Goal: Task Accomplishment & Management: Complete application form

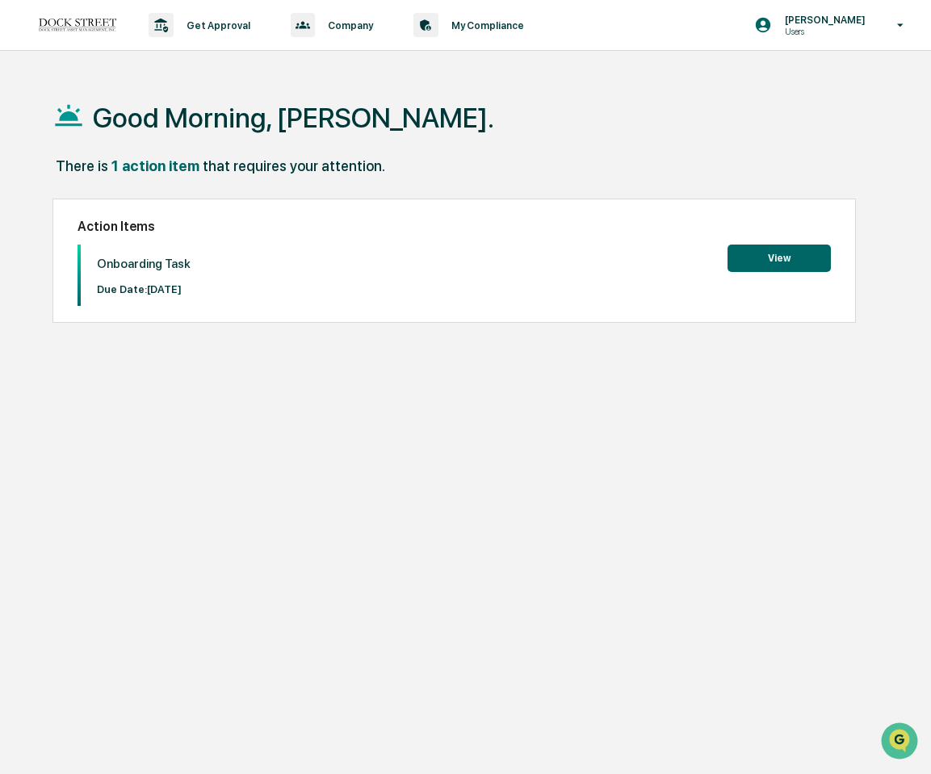
click at [742, 260] on button "View" at bounding box center [779, 258] width 103 height 27
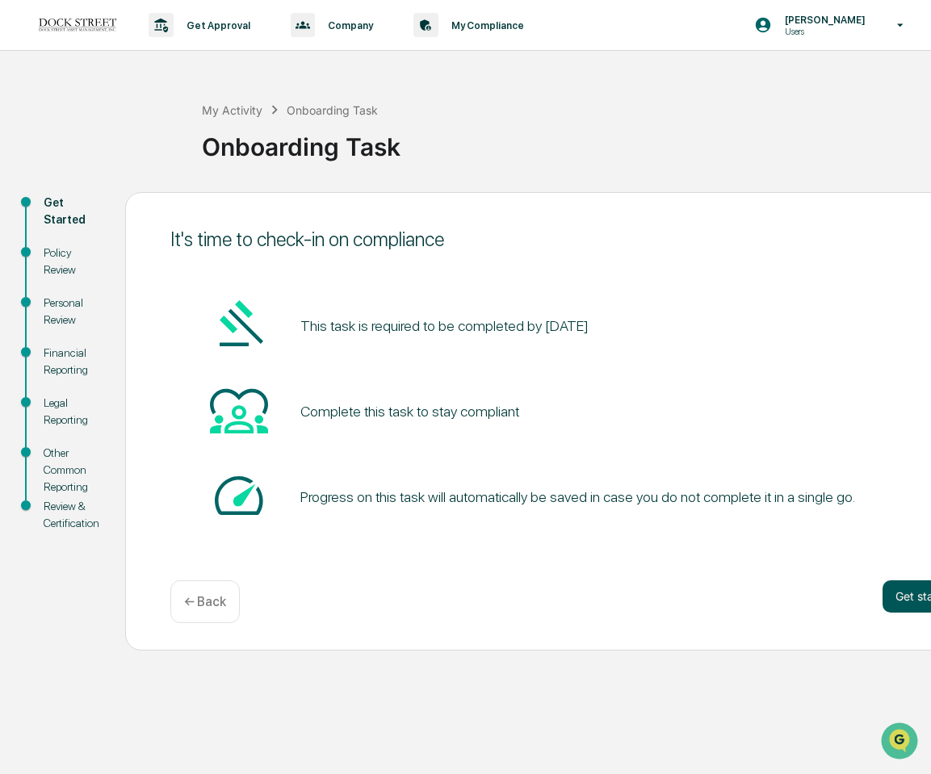
click at [892, 597] on button "Get started" at bounding box center [926, 597] width 86 height 32
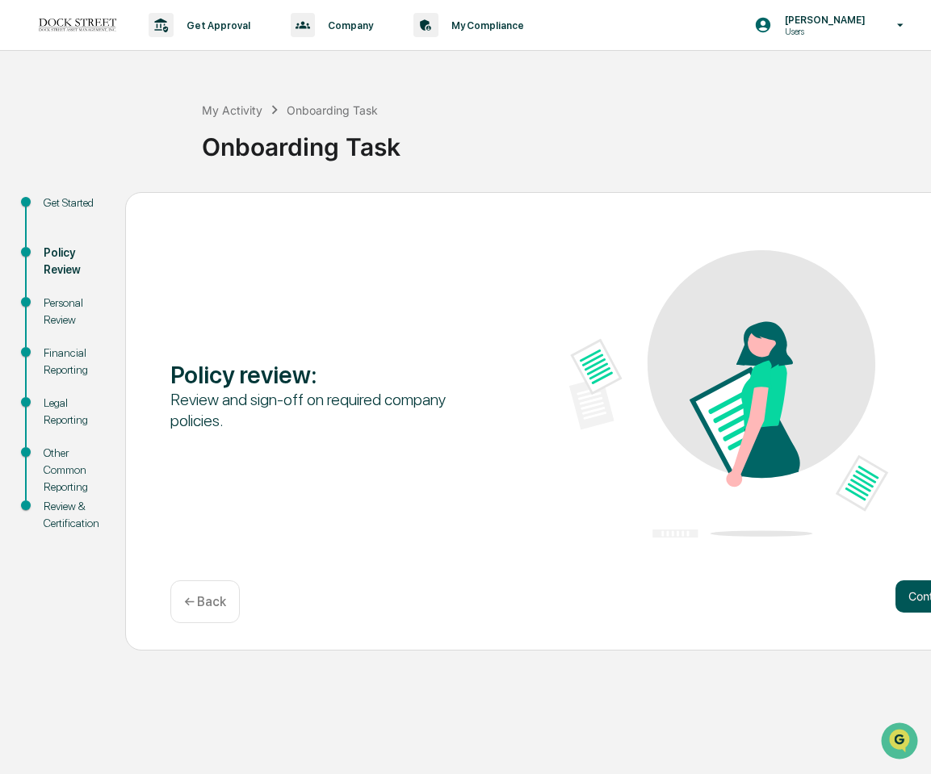
click at [904, 597] on button "Continue" at bounding box center [931, 597] width 73 height 32
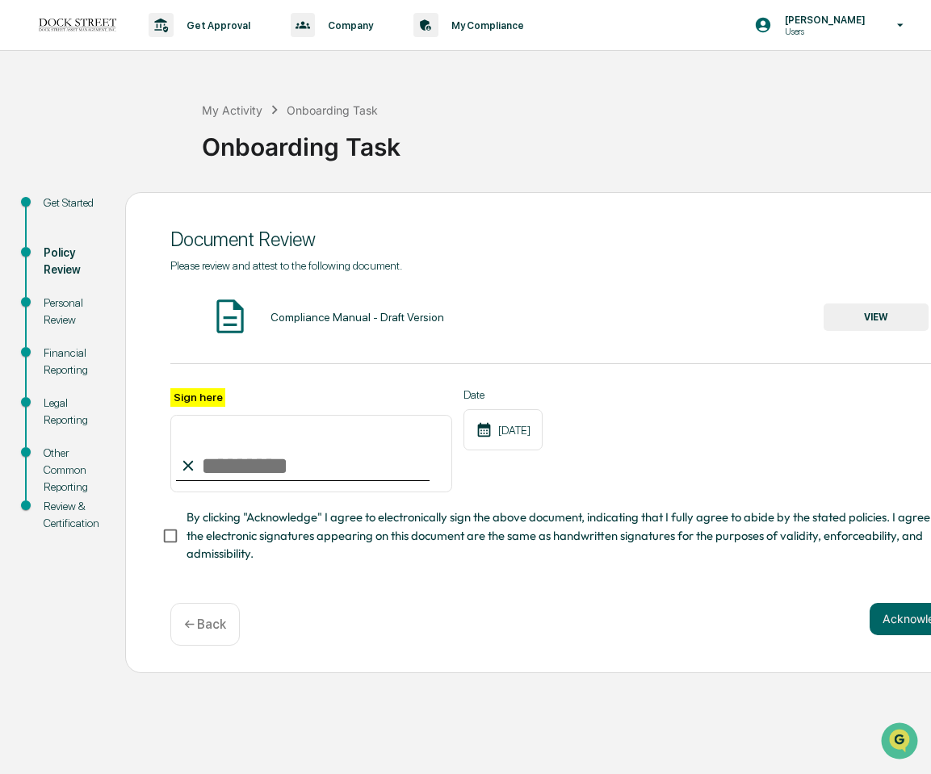
click at [260, 446] on input "Sign here" at bounding box center [311, 454] width 282 height 78
click at [507, 367] on div "Please review and attest to the following document. Compliance Manual - Draft V…" at bounding box center [569, 411] width 798 height 304
click at [509, 318] on div "Compliance Manual - Draft Version VIEW" at bounding box center [569, 317] width 798 height 43
click at [892, 624] on button "Acknowledge" at bounding box center [919, 619] width 99 height 32
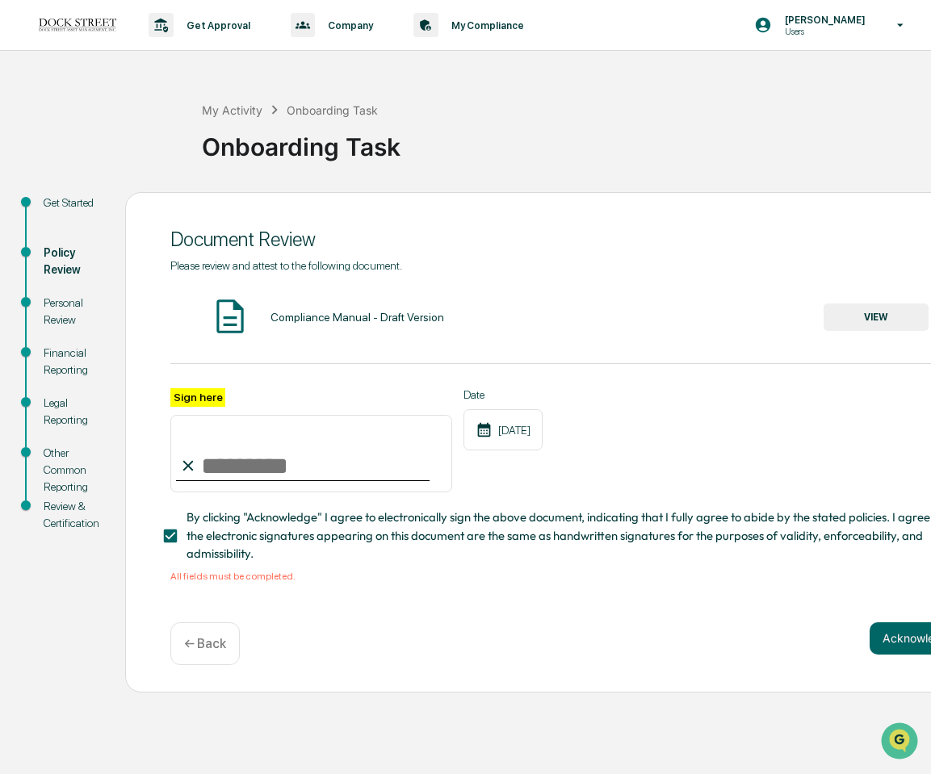
click at [268, 457] on input "Sign here" at bounding box center [311, 454] width 282 height 78
type input "**********"
click at [909, 639] on button "Acknowledge" at bounding box center [919, 639] width 99 height 32
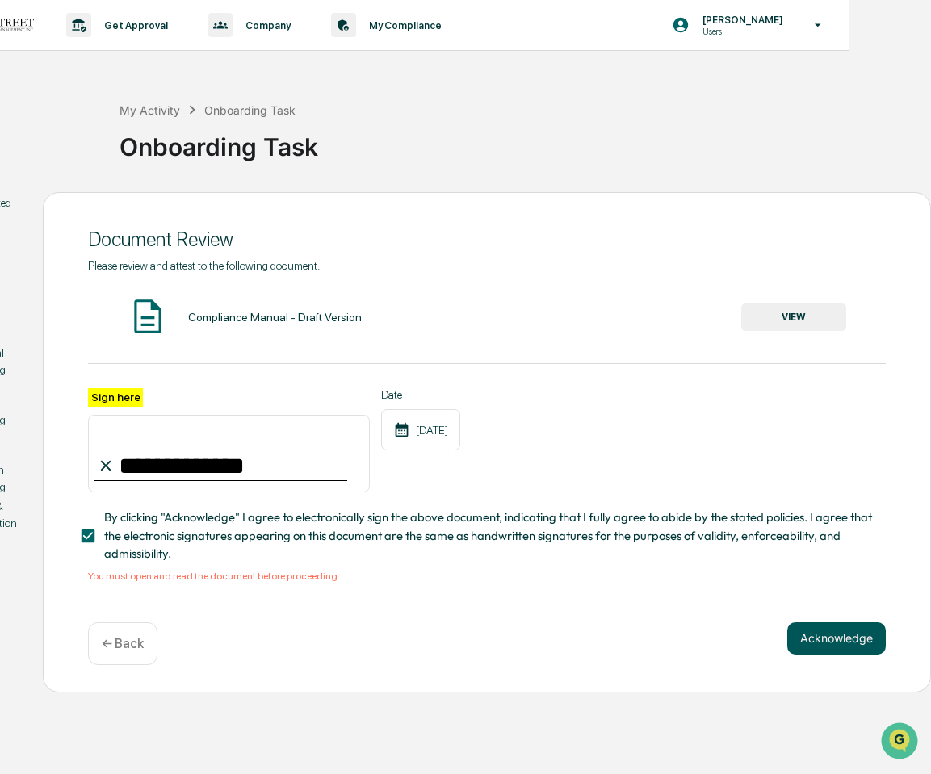
scroll to position [0, 82]
click at [829, 325] on button "VIEW" at bounding box center [793, 317] width 105 height 27
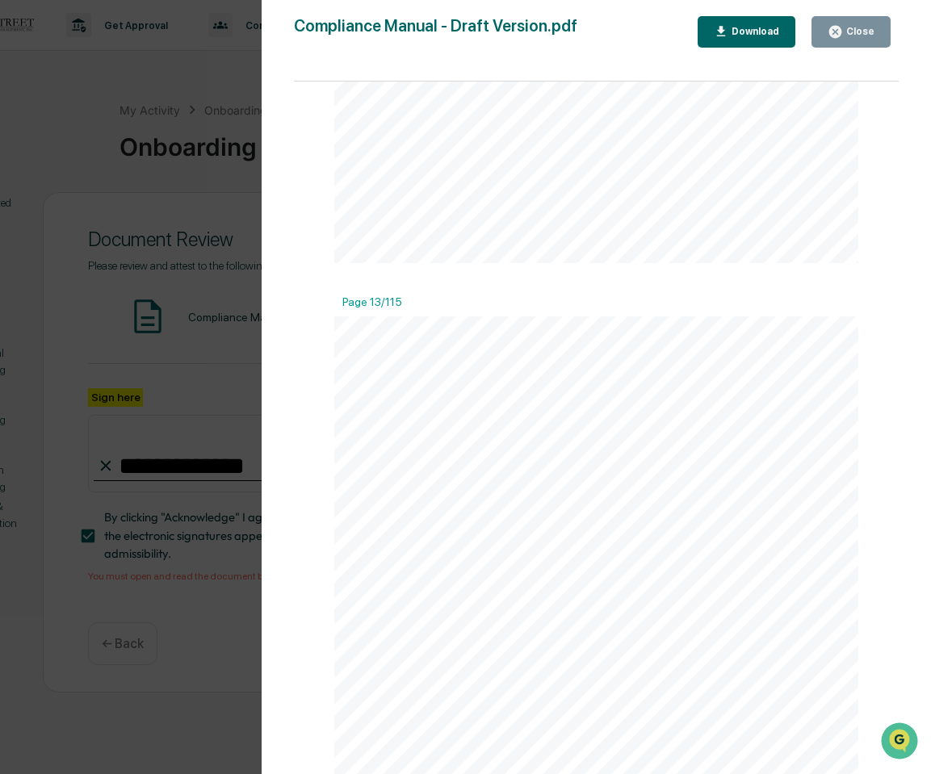
scroll to position [9026, 0]
click at [140, 326] on div "Version History 09/17/2025, 04:06 PM Spencer Ogden Compliance Manual - Draft Ve…" at bounding box center [465, 387] width 931 height 774
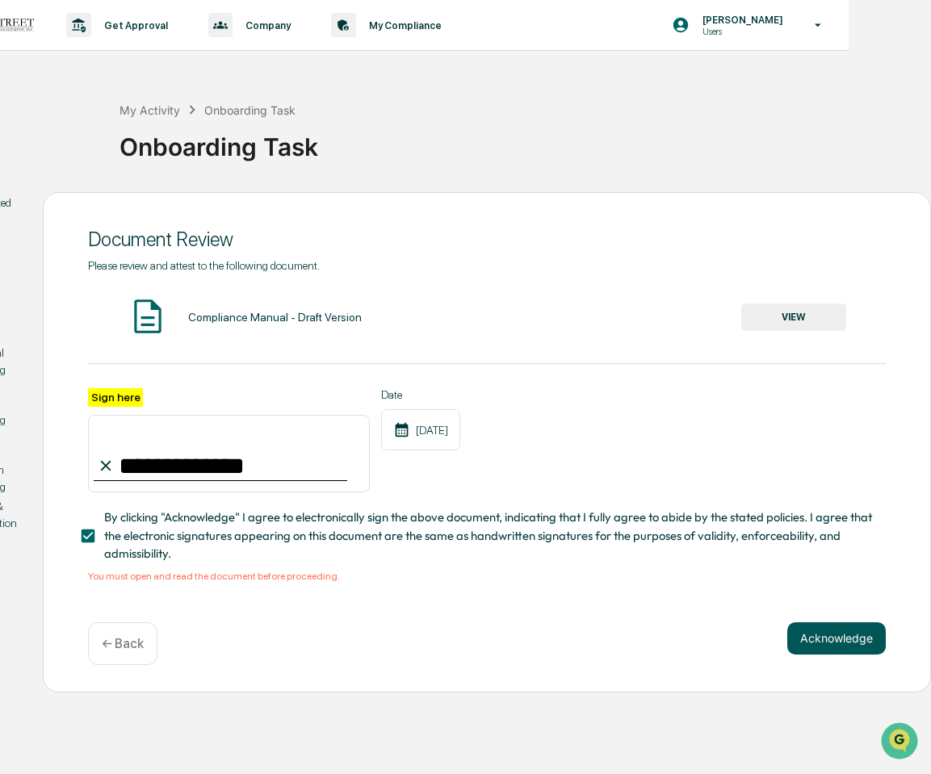
click at [798, 645] on button "Acknowledge" at bounding box center [836, 639] width 99 height 32
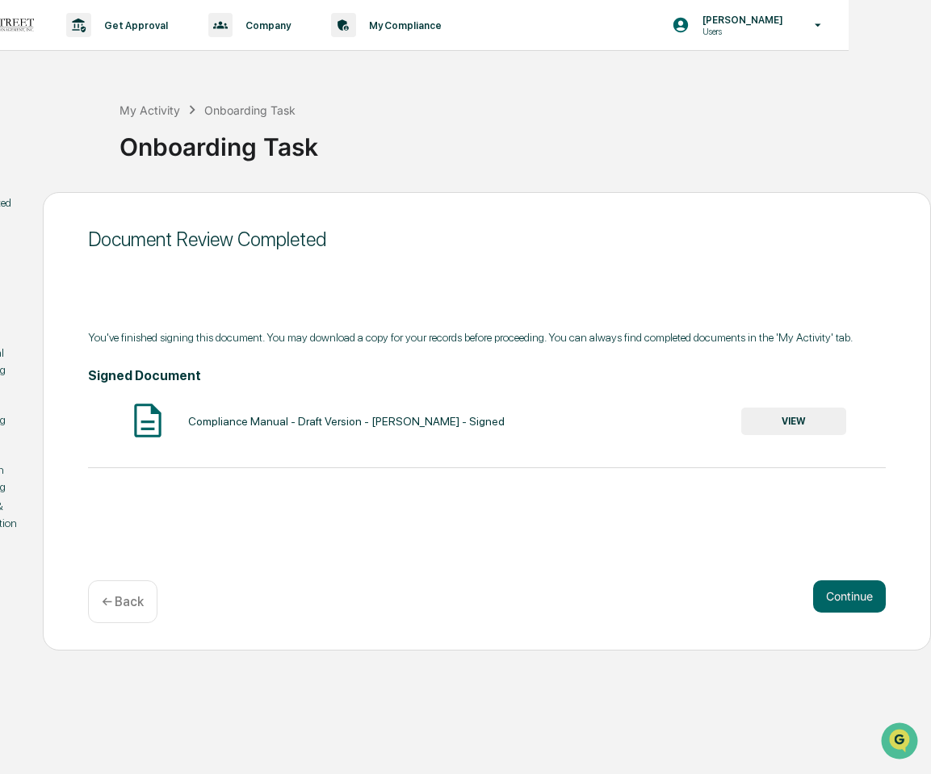
click at [842, 594] on button "Continue" at bounding box center [849, 597] width 73 height 32
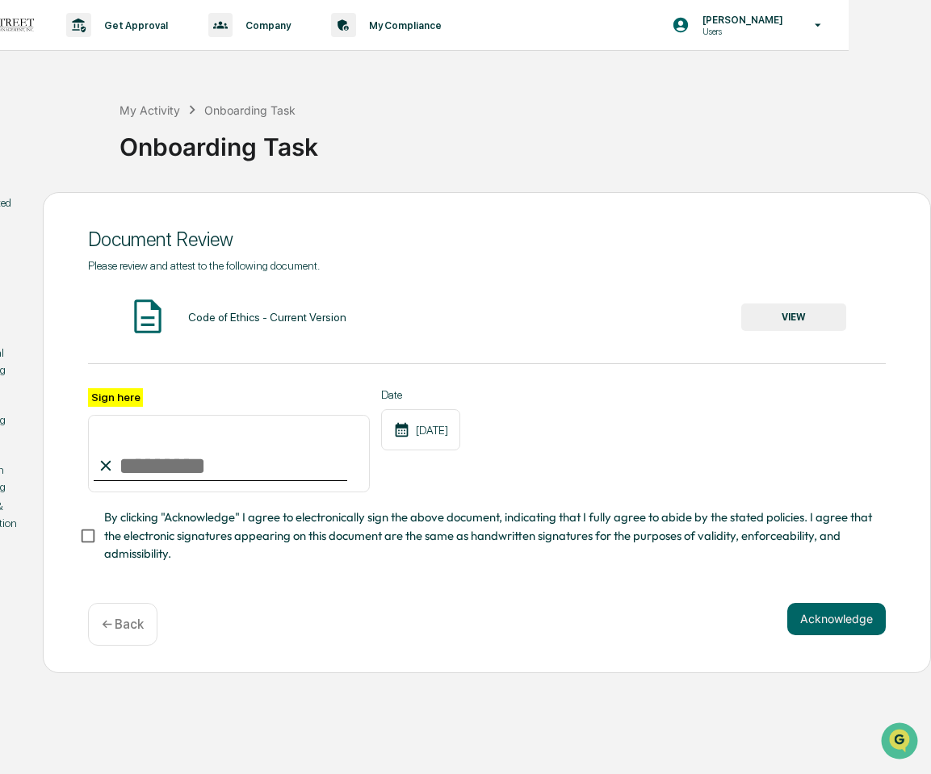
click at [757, 321] on button "VIEW" at bounding box center [793, 317] width 105 height 27
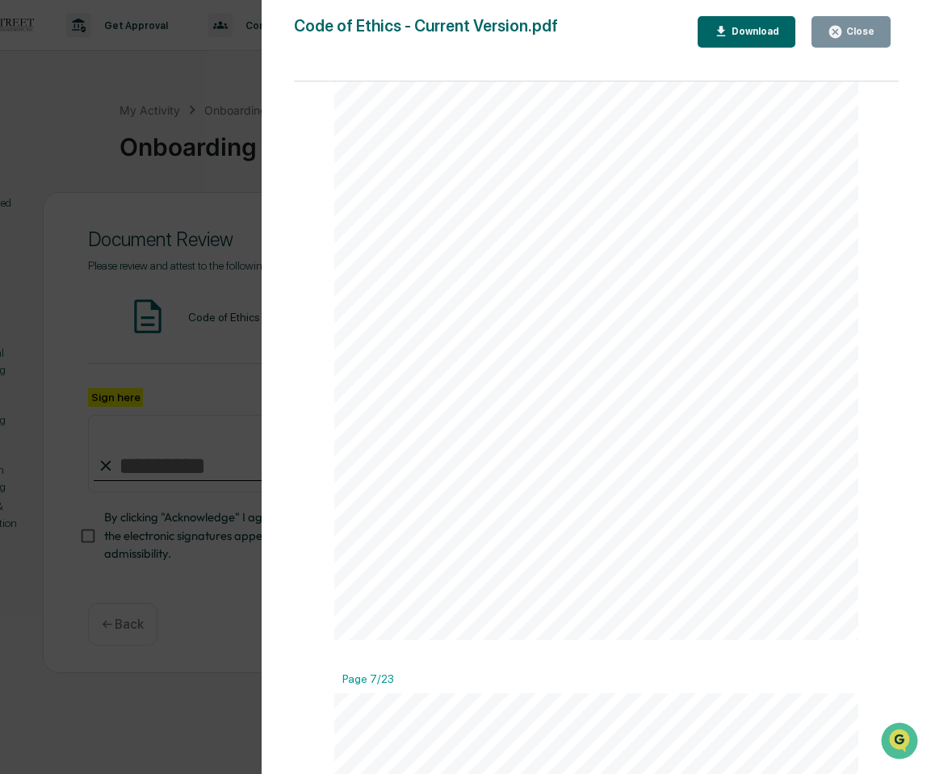
scroll to position [3868, 0]
click at [866, 30] on div "Close" at bounding box center [858, 31] width 31 height 11
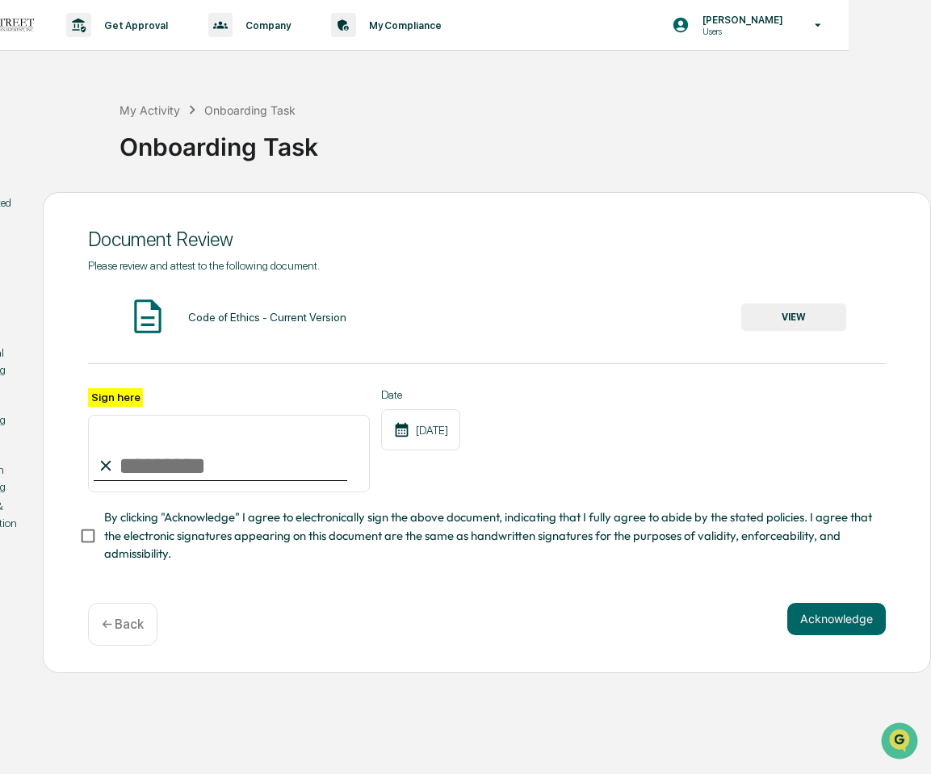
click at [535, 471] on div "Sign here Date 09/25/2025" at bounding box center [487, 440] width 798 height 105
click at [304, 442] on input "Sign here" at bounding box center [229, 454] width 282 height 78
type input "**********"
click at [816, 623] on button "Acknowledge" at bounding box center [836, 619] width 99 height 32
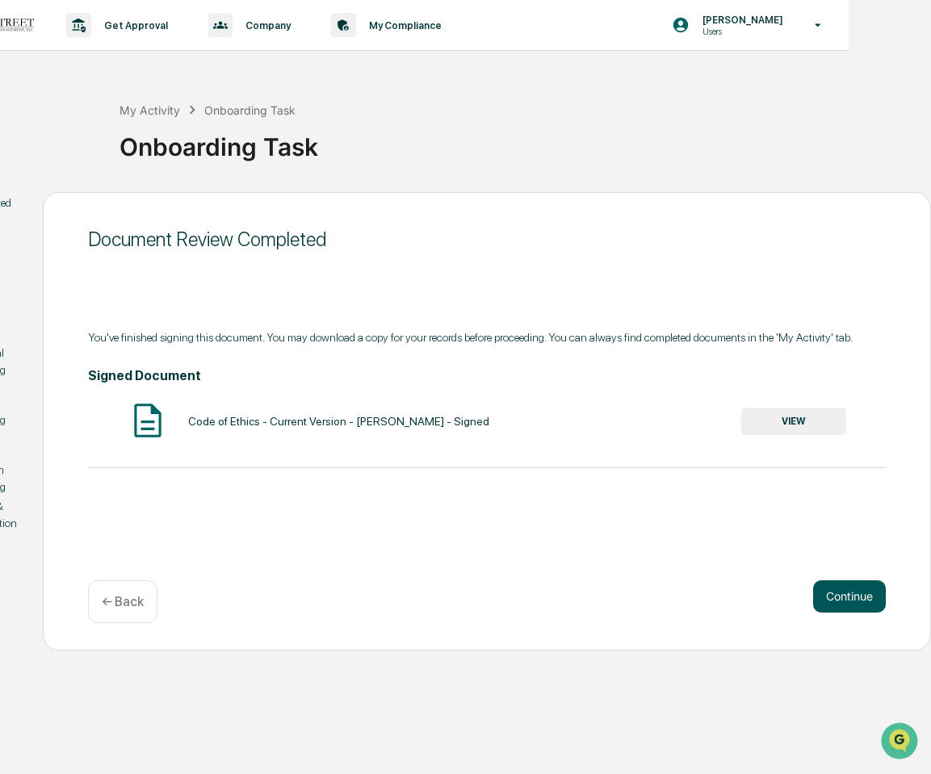
click at [837, 595] on button "Continue" at bounding box center [849, 597] width 73 height 32
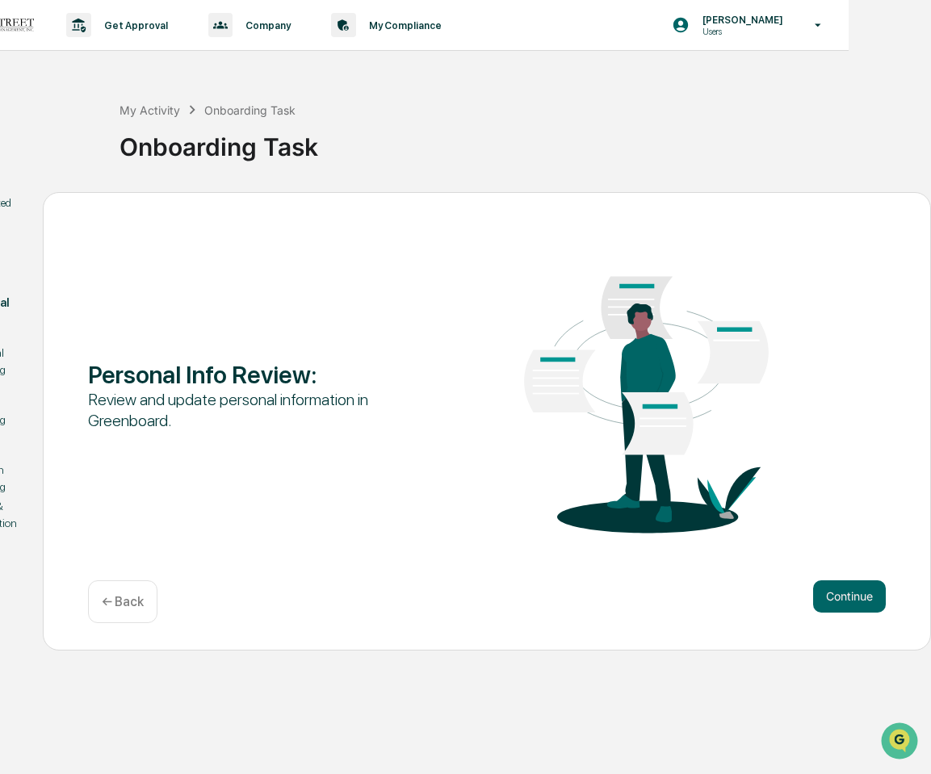
click at [904, 588] on div "Personal Info Review : Review and update personal information in Greenboard. Co…" at bounding box center [487, 421] width 888 height 459
click at [863, 590] on button "Continue" at bounding box center [849, 597] width 73 height 32
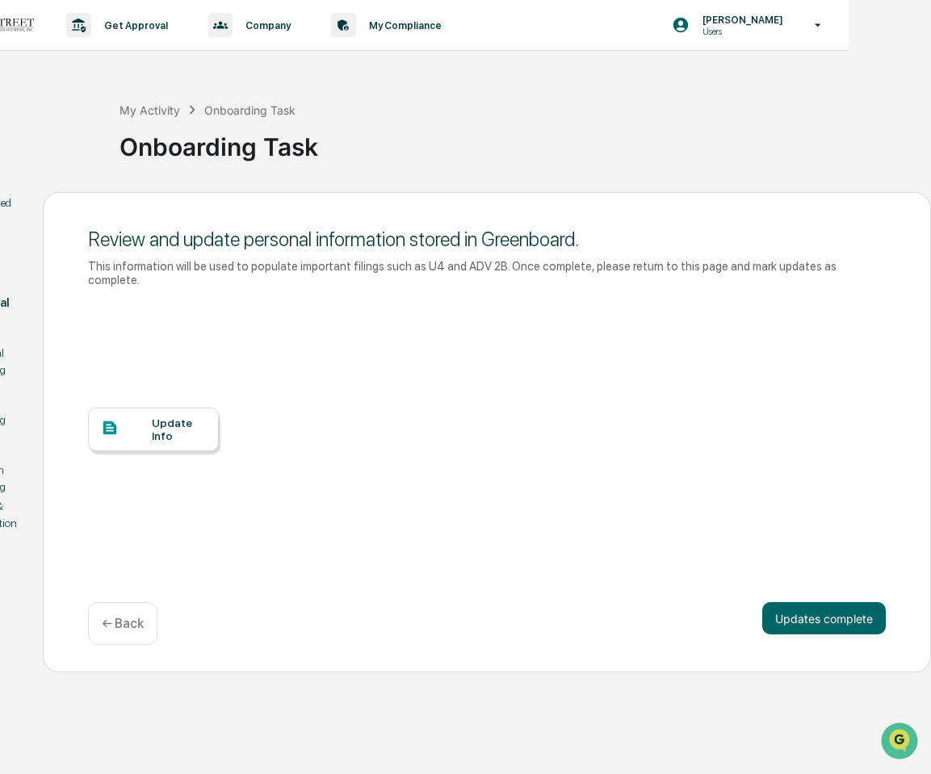
click at [199, 421] on div "Update Info" at bounding box center [179, 430] width 54 height 26
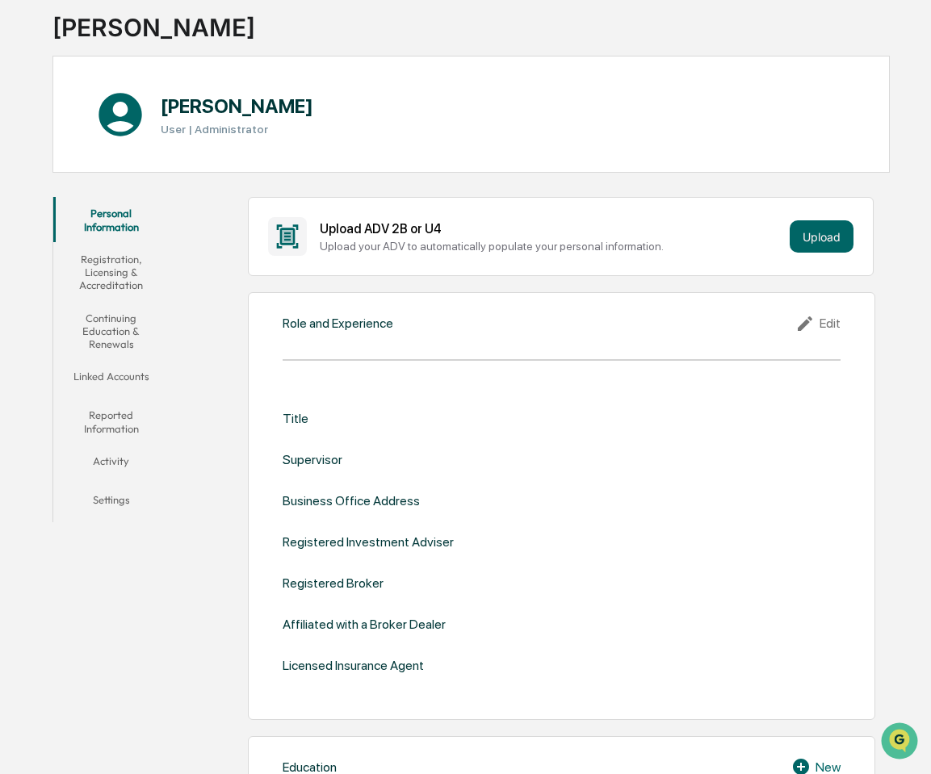
scroll to position [92, 0]
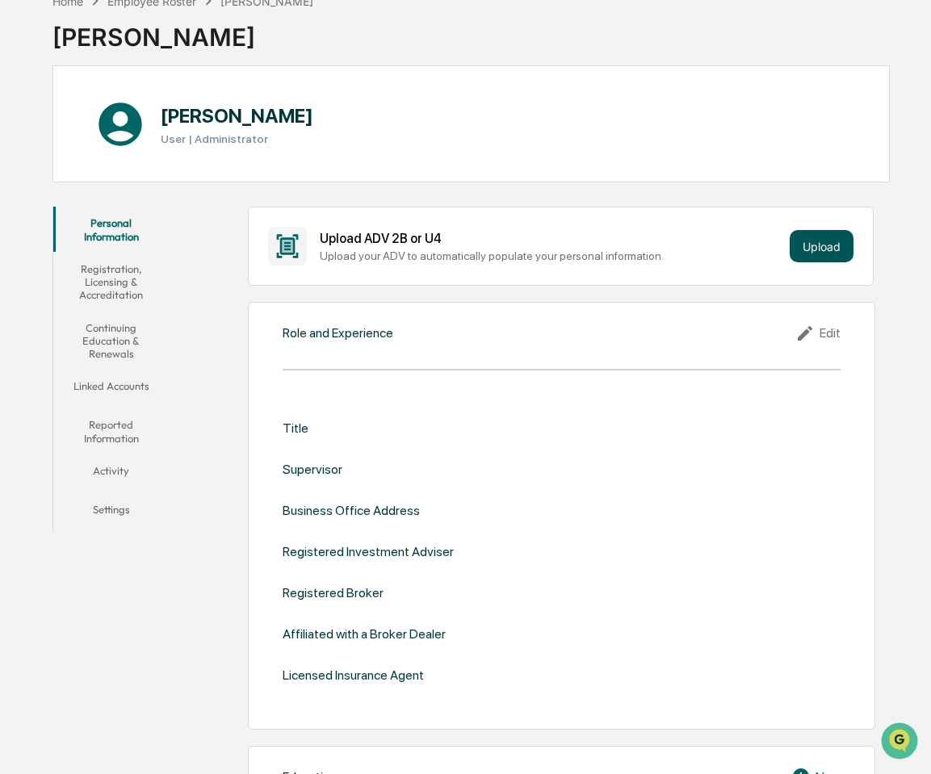
click at [809, 248] on button "Upload" at bounding box center [822, 246] width 64 height 32
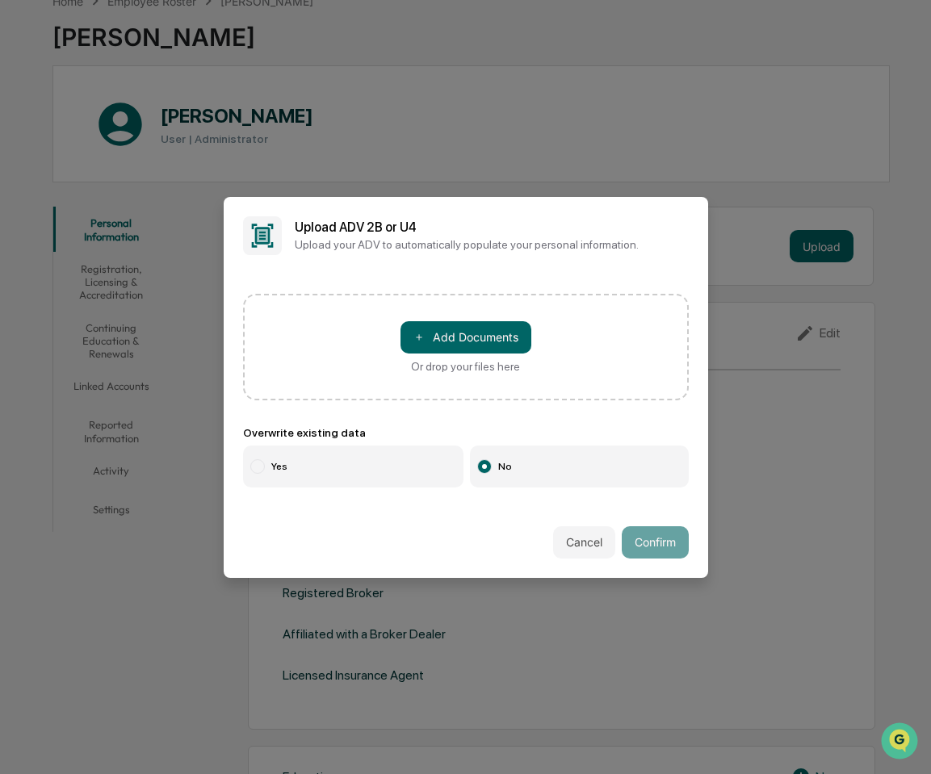
click at [349, 453] on label "Yes" at bounding box center [353, 467] width 221 height 42
click at [474, 344] on button "＋ Add Documents" at bounding box center [465, 337] width 131 height 32
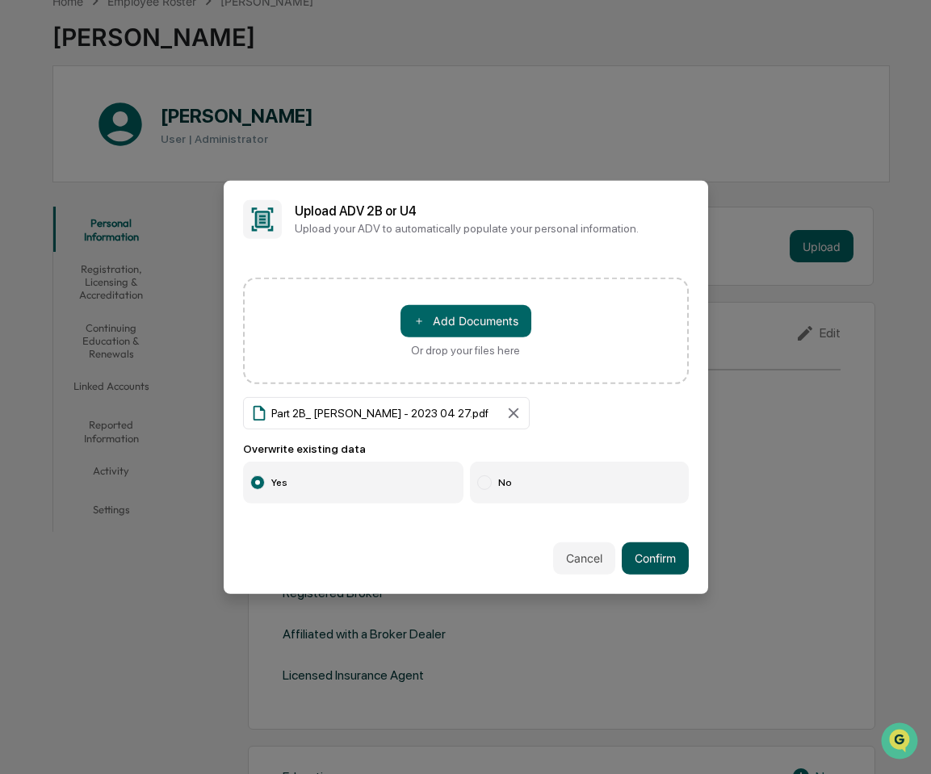
click at [643, 568] on button "Confirm" at bounding box center [655, 559] width 67 height 32
